Goal: Task Accomplishment & Management: Use online tool/utility

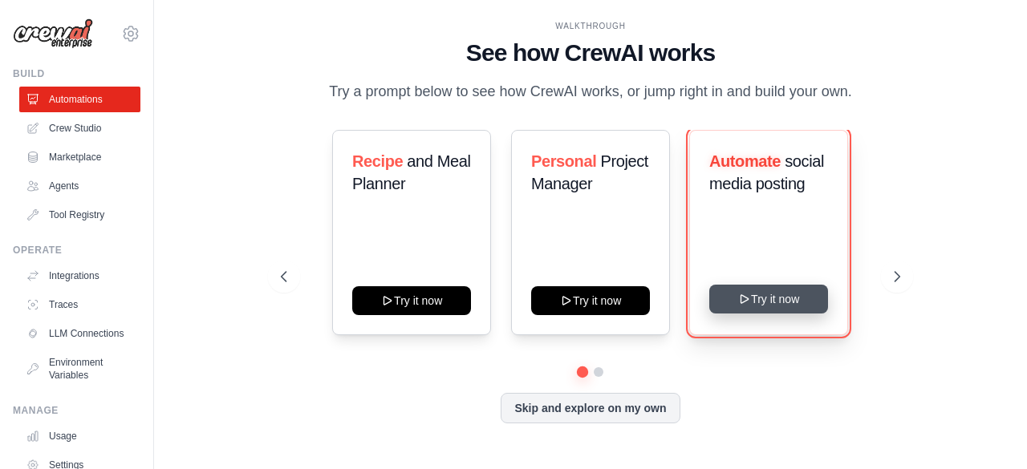
click at [780, 290] on button "Try it now" at bounding box center [768, 299] width 119 height 29
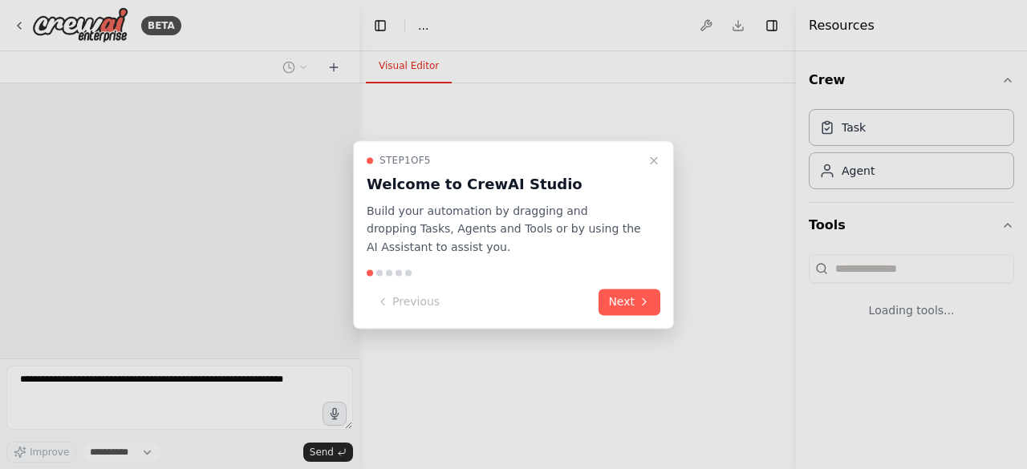
select select "****"
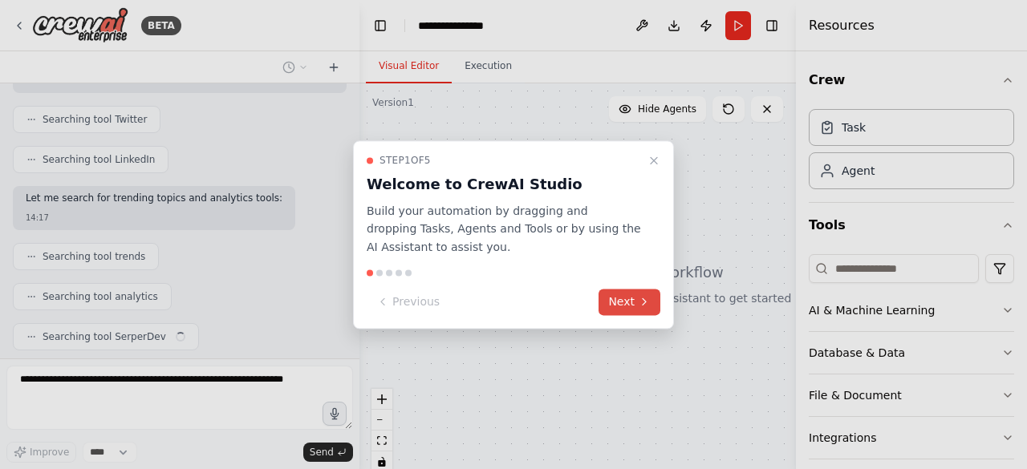
scroll to position [441, 0]
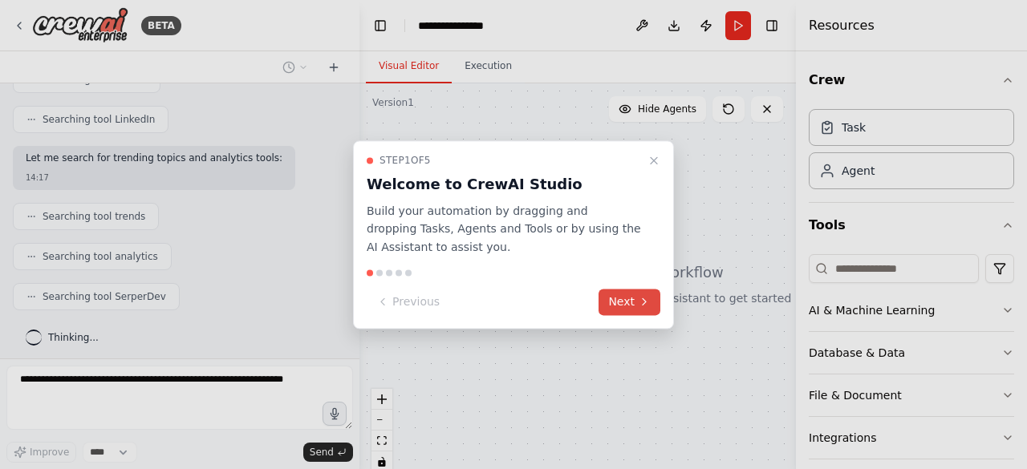
click at [616, 311] on button "Next" at bounding box center [630, 302] width 62 height 26
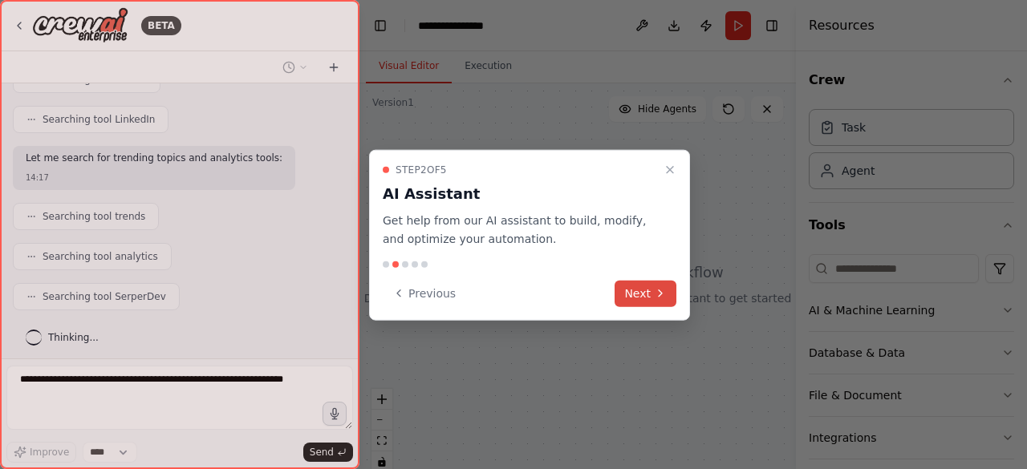
click at [628, 293] on button "Next" at bounding box center [646, 293] width 62 height 26
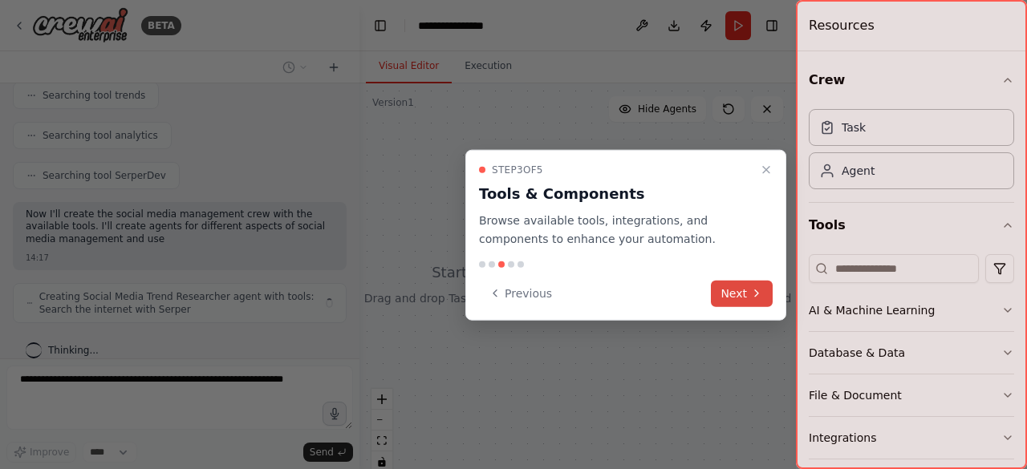
click at [747, 296] on button "Next" at bounding box center [742, 293] width 62 height 26
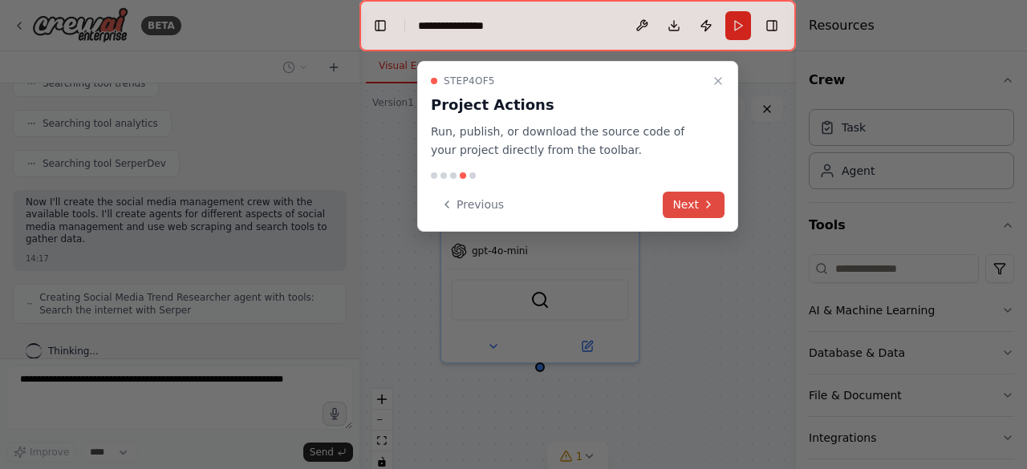
click at [698, 201] on button "Next" at bounding box center [694, 205] width 62 height 26
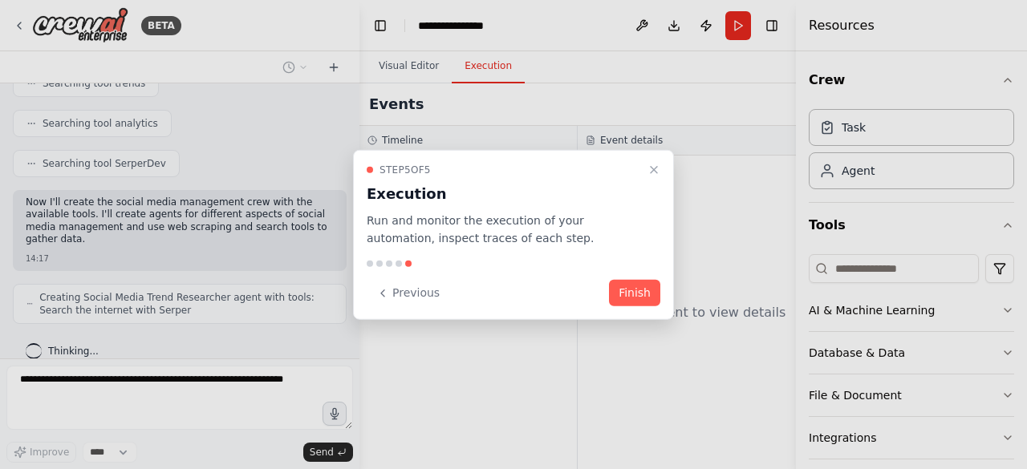
scroll to position [628, 0]
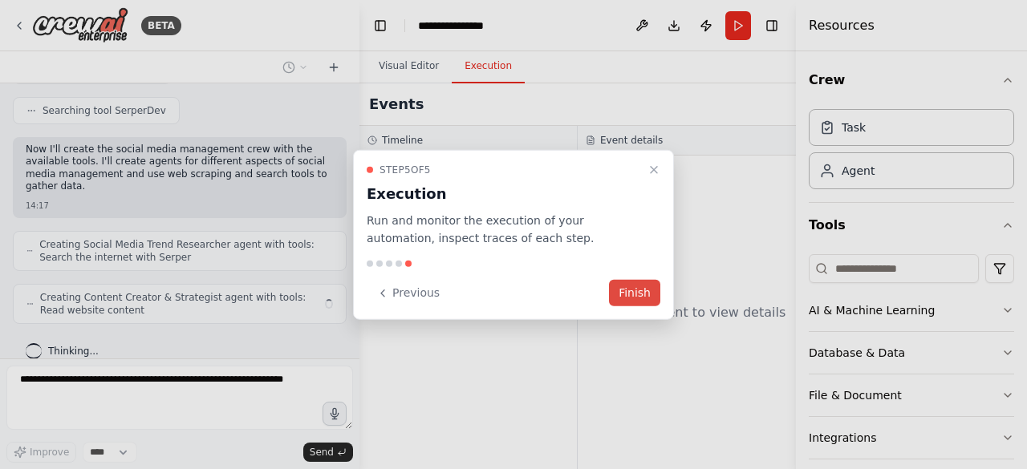
click at [632, 291] on button "Finish" at bounding box center [634, 293] width 51 height 26
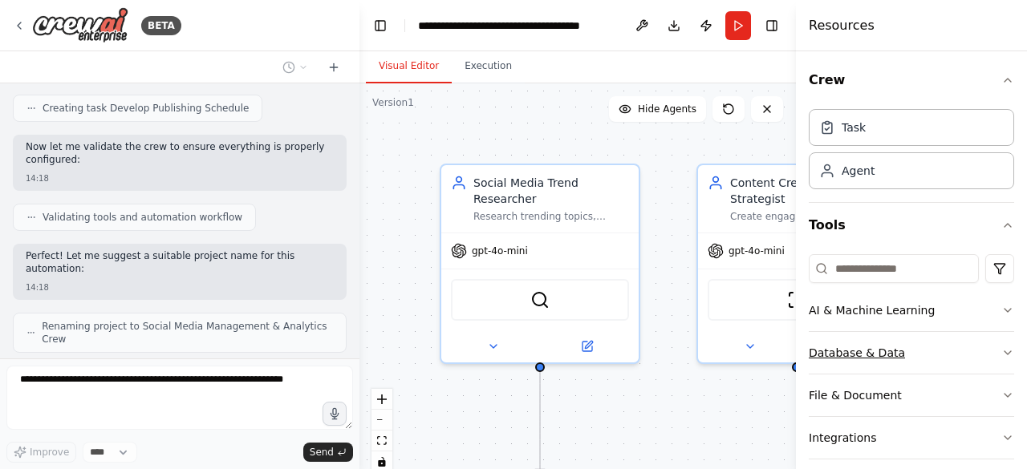
scroll to position [1152, 0]
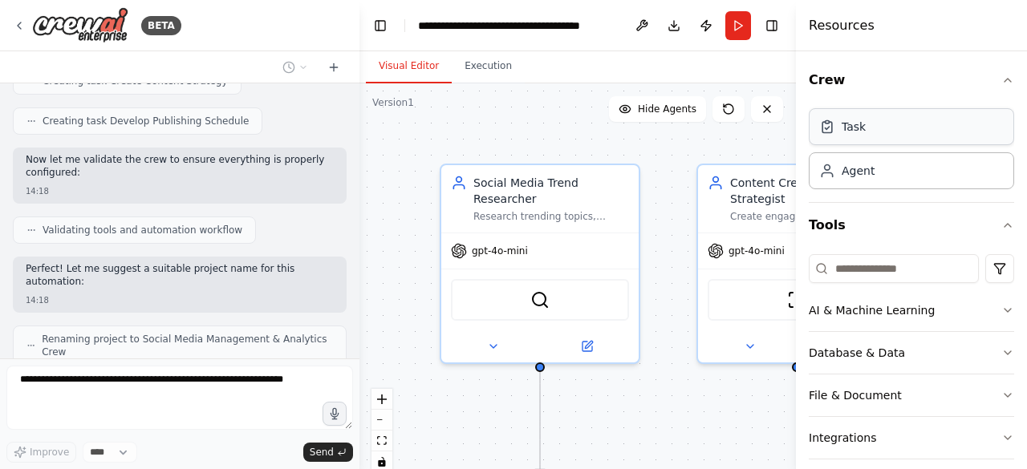
click at [859, 129] on div "Task" at bounding box center [854, 127] width 24 height 16
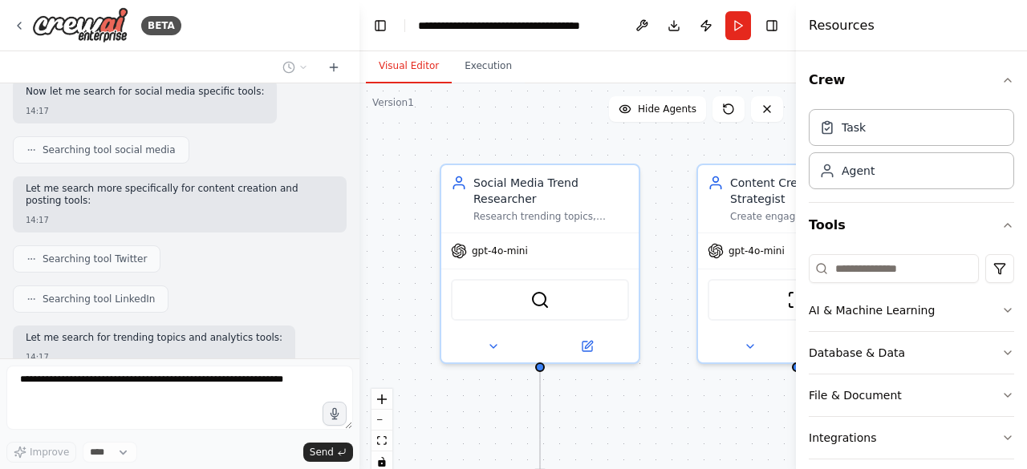
scroll to position [260, 0]
click at [24, 30] on icon at bounding box center [19, 25] width 13 height 13
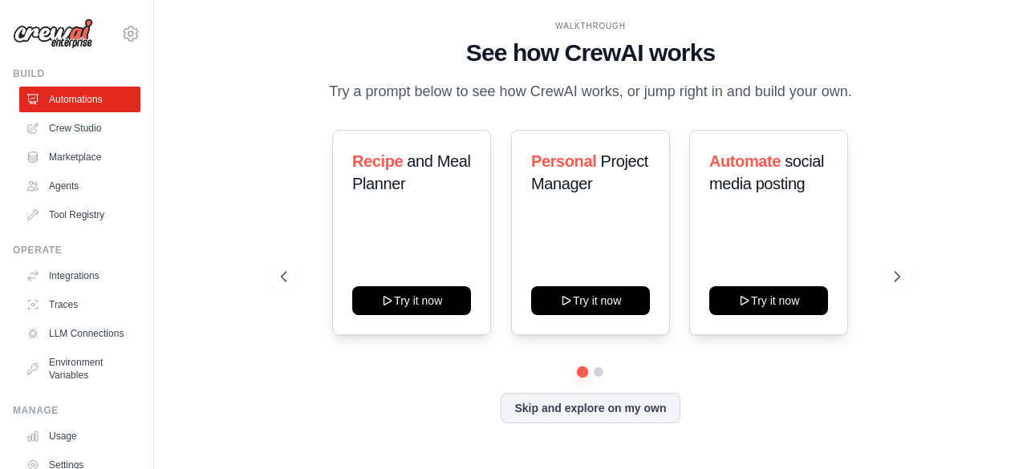
click at [75, 173] on ul "Automations Crew Studio Marketplace Agents Tool Registry" at bounding box center [79, 157] width 121 height 141
click at [75, 189] on link "Agents" at bounding box center [81, 186] width 121 height 26
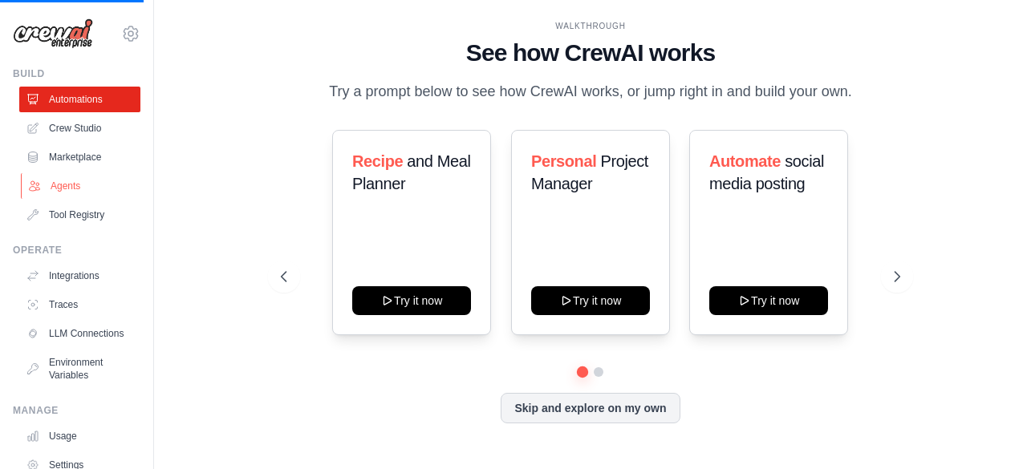
scroll to position [106, 0]
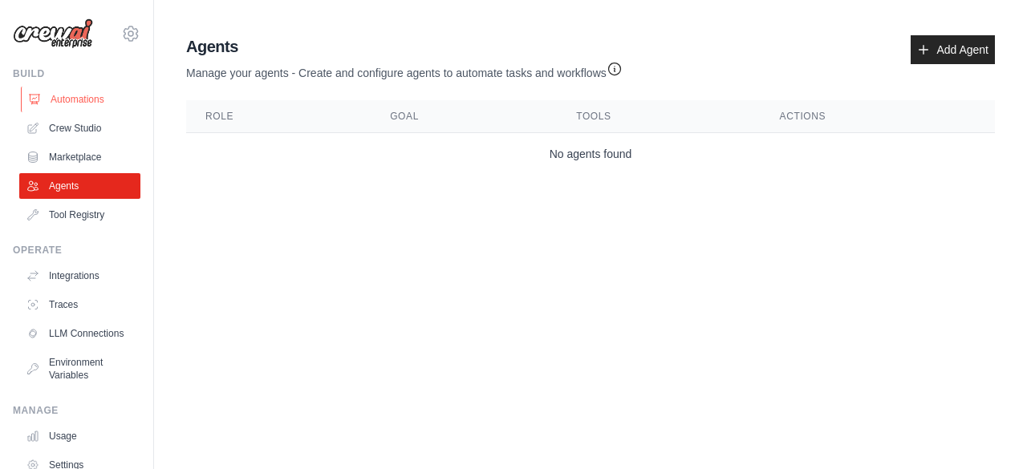
click at [77, 93] on link "Automations" at bounding box center [81, 100] width 121 height 26
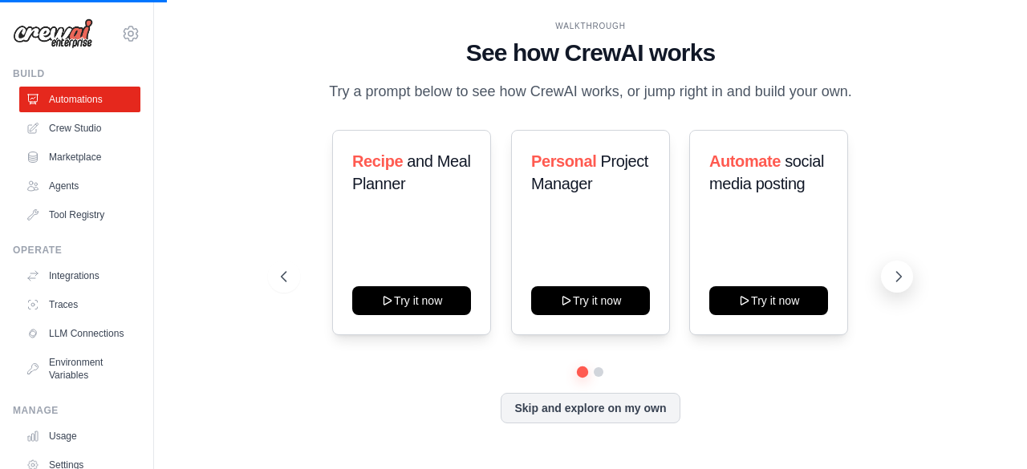
click at [896, 279] on icon at bounding box center [899, 277] width 16 height 16
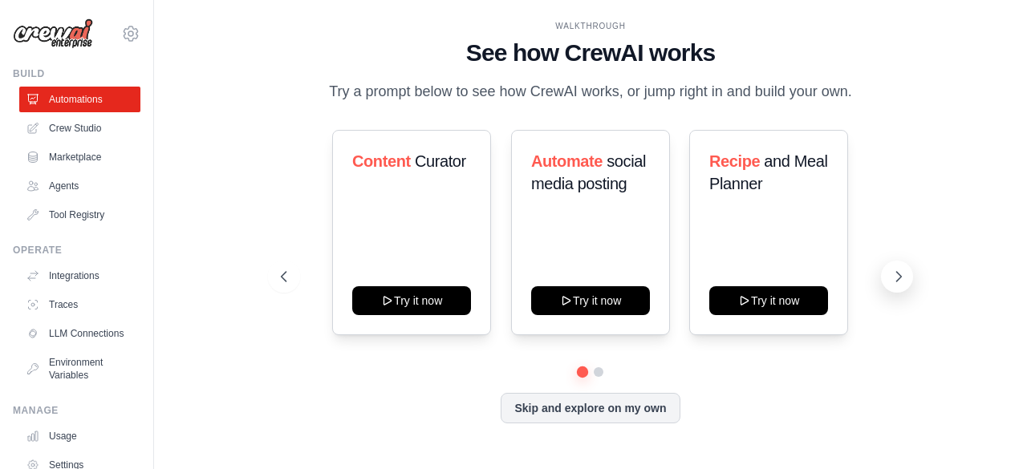
click at [889, 274] on button at bounding box center [897, 277] width 32 height 32
click at [902, 277] on icon at bounding box center [899, 277] width 16 height 16
